Goal: Task Accomplishment & Management: Complete application form

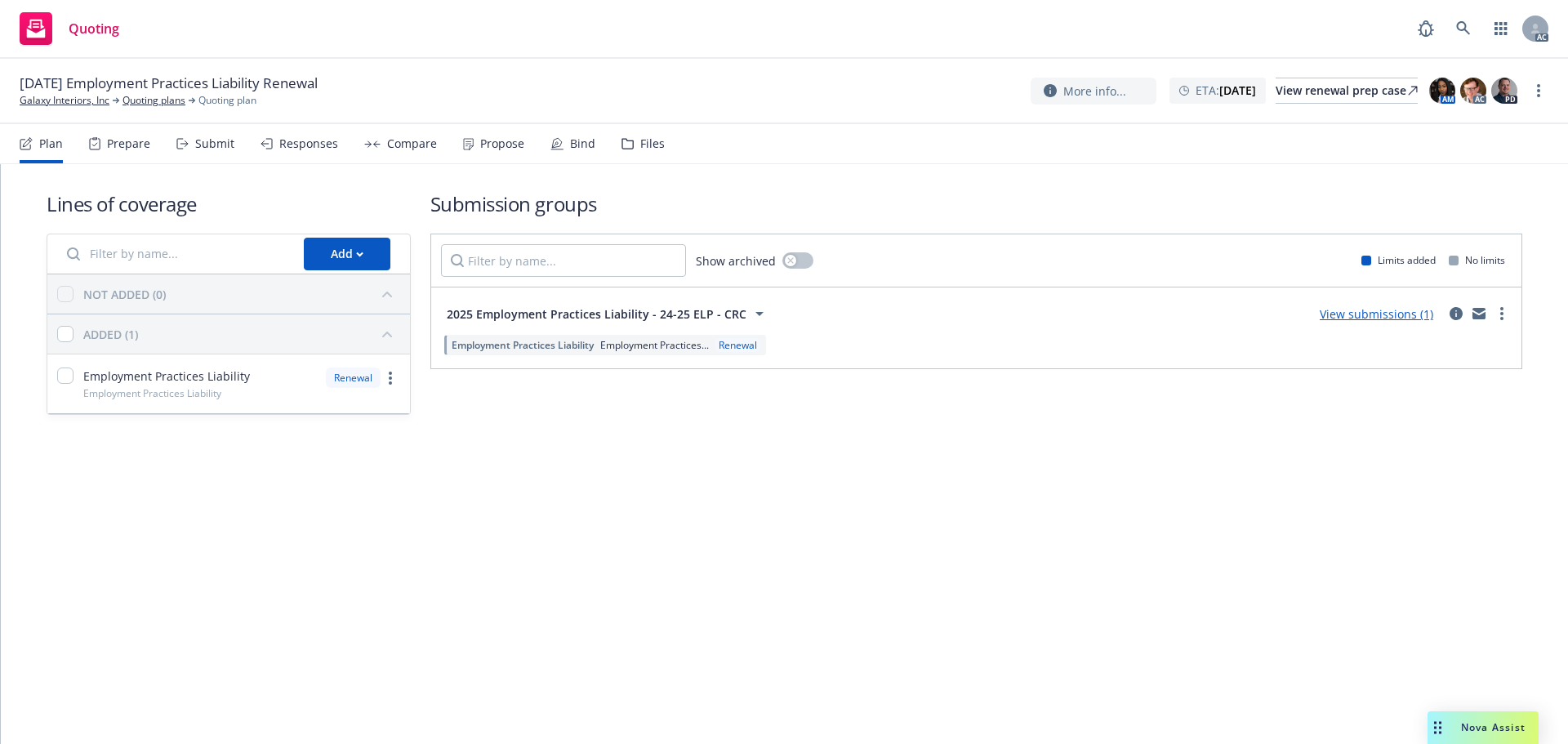
click at [204, 149] on div "Submit" at bounding box center [215, 143] width 39 height 13
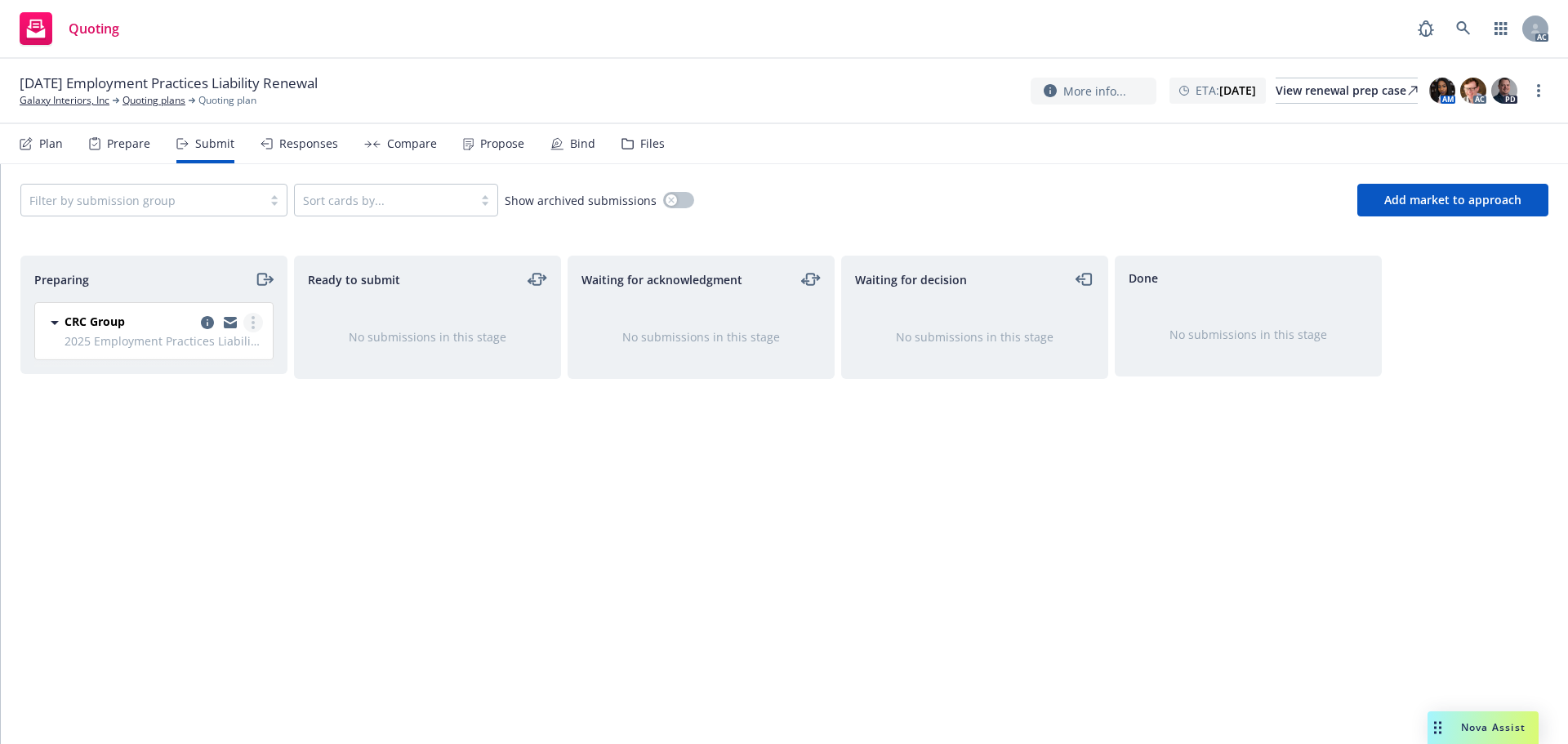
click at [255, 321] on link "more" at bounding box center [253, 322] width 20 height 20
click at [202, 383] on span "Log acknowledgement" at bounding box center [179, 389] width 161 height 15
